Goal: Transaction & Acquisition: Book appointment/travel/reservation

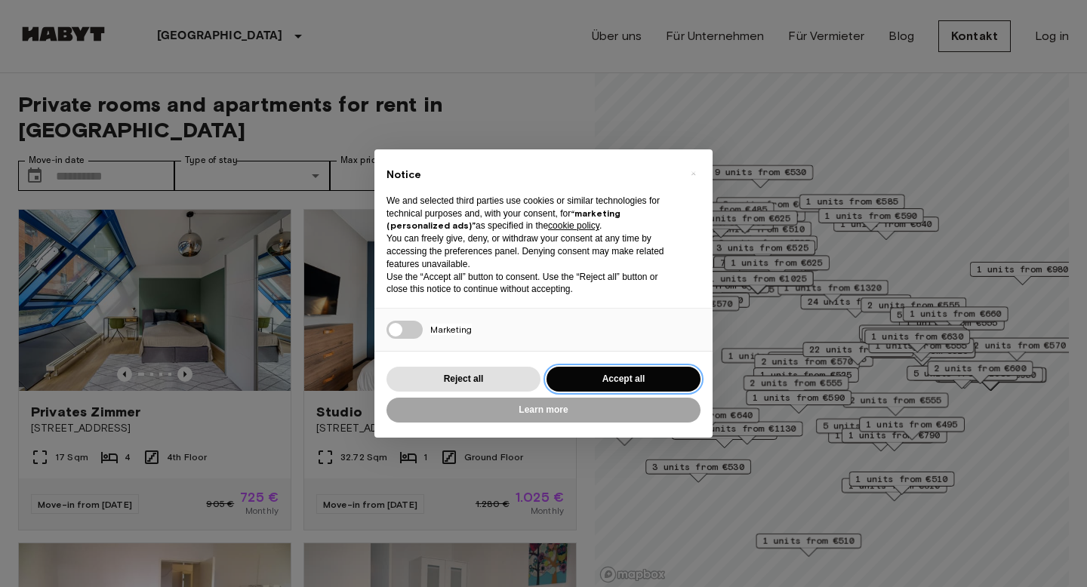
click at [583, 381] on button "Accept all" at bounding box center [624, 379] width 154 height 25
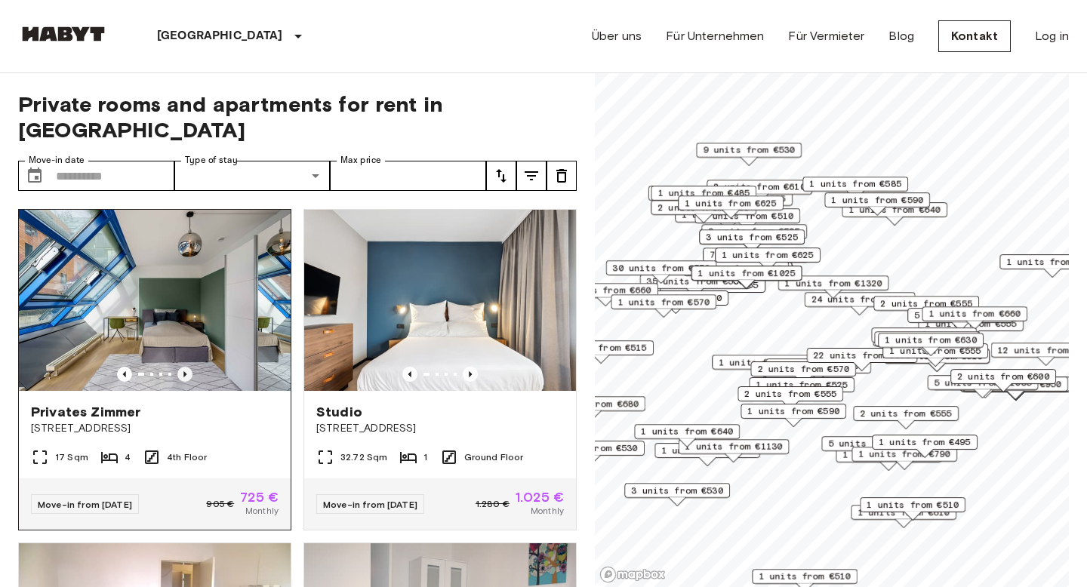
click at [183, 367] on icon "Previous image" at bounding box center [184, 374] width 15 height 15
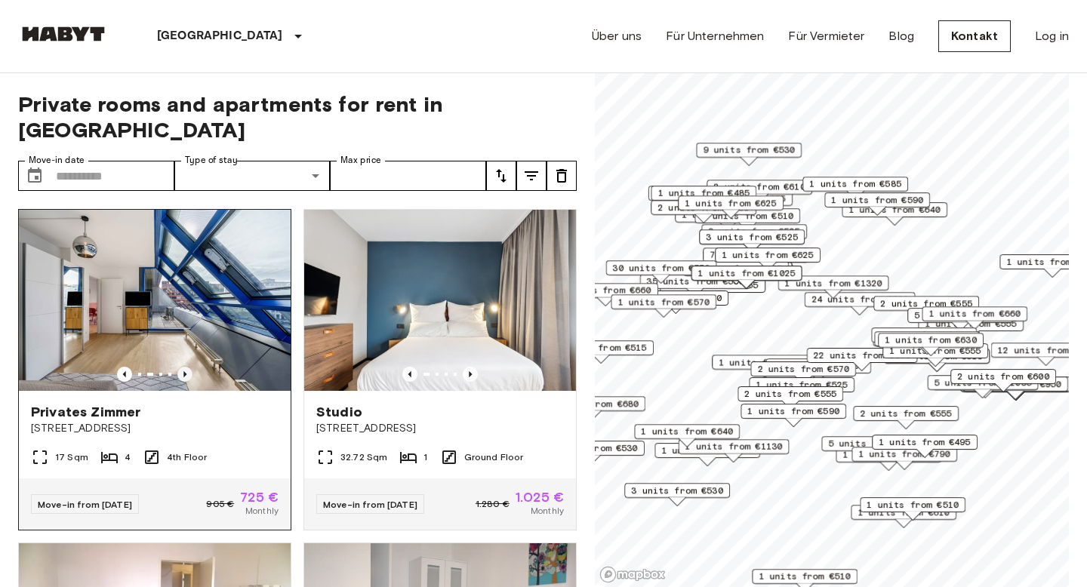
click at [183, 367] on icon "Previous image" at bounding box center [184, 374] width 15 height 15
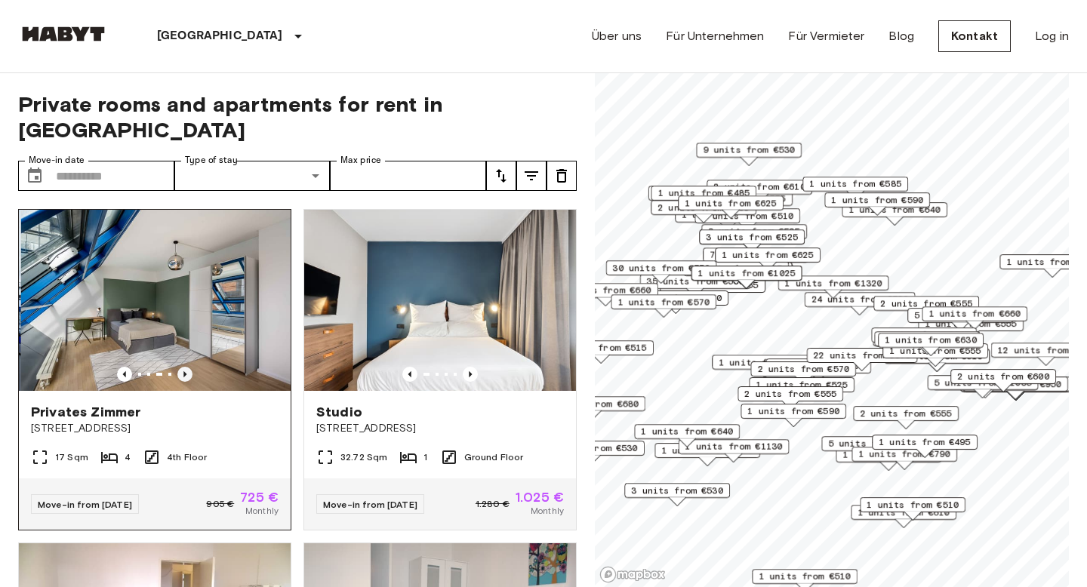
click at [183, 367] on icon "Previous image" at bounding box center [184, 374] width 15 height 15
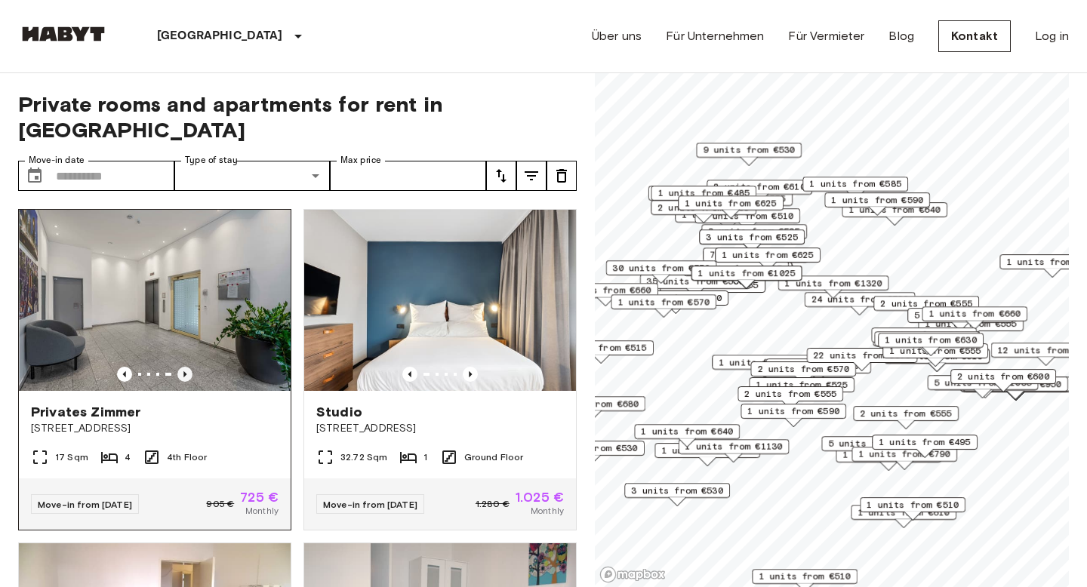
click at [183, 367] on icon "Previous image" at bounding box center [184, 374] width 15 height 15
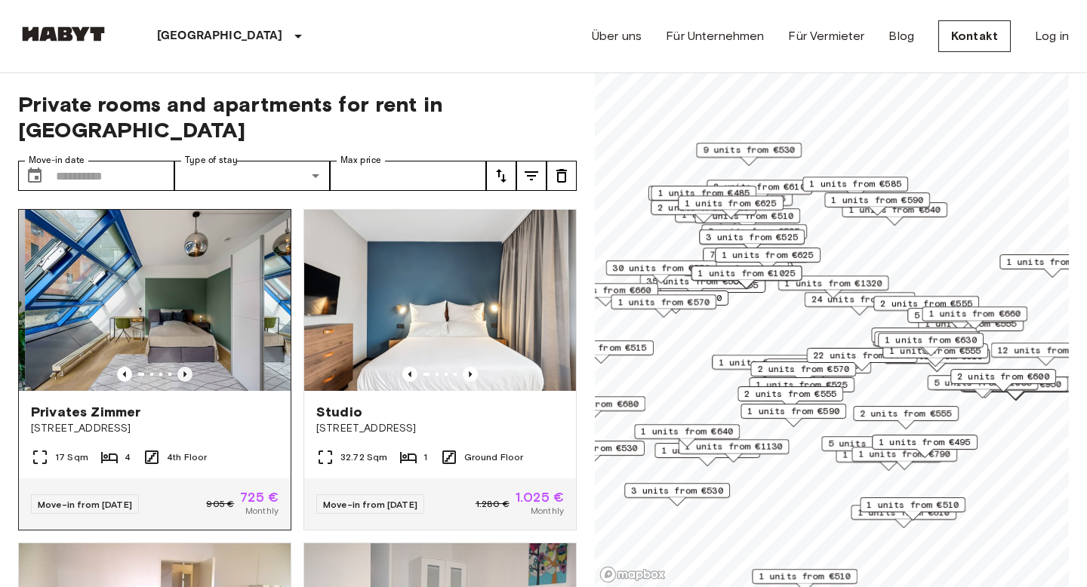
click at [183, 367] on icon "Previous image" at bounding box center [184, 374] width 15 height 15
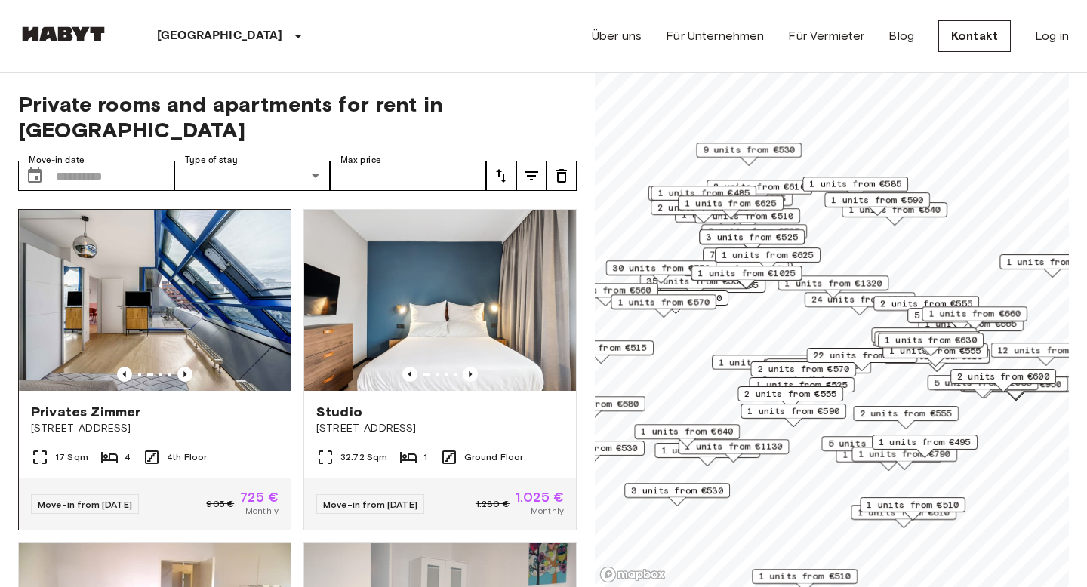
click at [180, 300] on img at bounding box center [155, 300] width 272 height 181
